Goal: Transaction & Acquisition: Purchase product/service

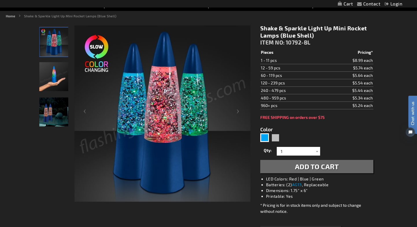
click at [53, 78] on img "Hand model displaying Silver LED Shake & Sparkle Mini Rocket Lamp" at bounding box center [53, 76] width 29 height 29
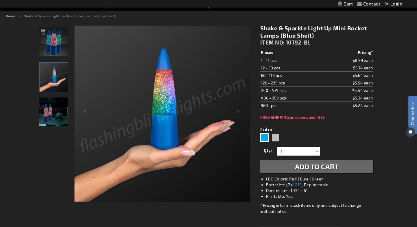
click at [53, 103] on img "Silver LED Shake & Sparkle Mini Rocket Lamp" at bounding box center [53, 111] width 29 height 29
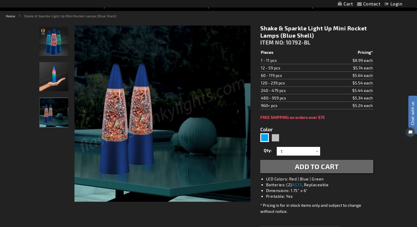
click at [319, 198] on div "Close dialog Get 10% Off Subscribe and save today Unlock Offer Submit" at bounding box center [208, 113] width 417 height 227
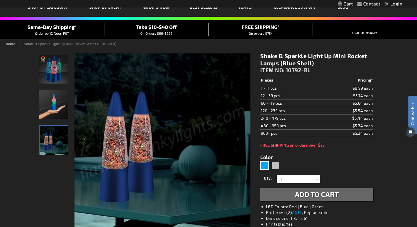
scroll to position [37, 0]
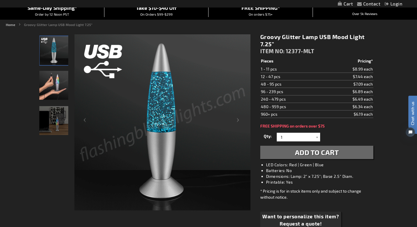
click at [50, 86] on img "Hand model showcasing Light Up Glitter USB Mood LED Lamp" at bounding box center [53, 85] width 29 height 29
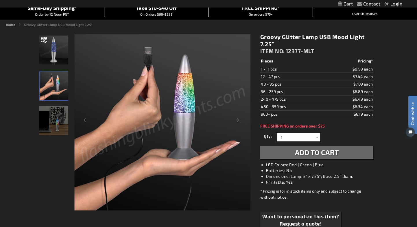
click at [52, 109] on img "Light Up Glitter USB Mood LED Lamp" at bounding box center [53, 120] width 29 height 29
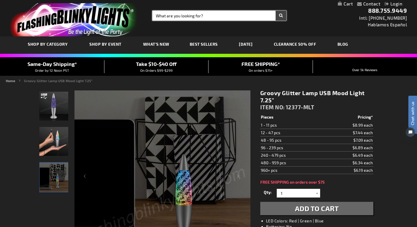
click at [172, 13] on input "Search" at bounding box center [219, 16] width 134 height 10
type input "lamp"
click at [276, 11] on button "Search" at bounding box center [281, 16] width 11 height 10
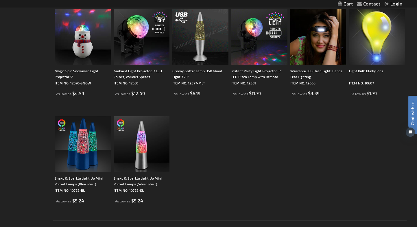
scroll to position [117, 0]
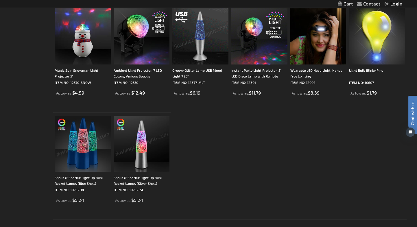
click at [152, 159] on img at bounding box center [142, 144] width 56 height 56
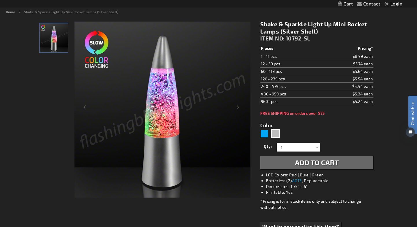
scroll to position [67, 0]
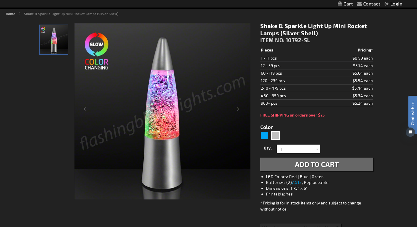
click at [38, 124] on main "Checkout as a new customer Creating an account has many benefits: See order and…" at bounding box center [208, 185] width 347 height 334
